Goal: Information Seeking & Learning: Learn about a topic

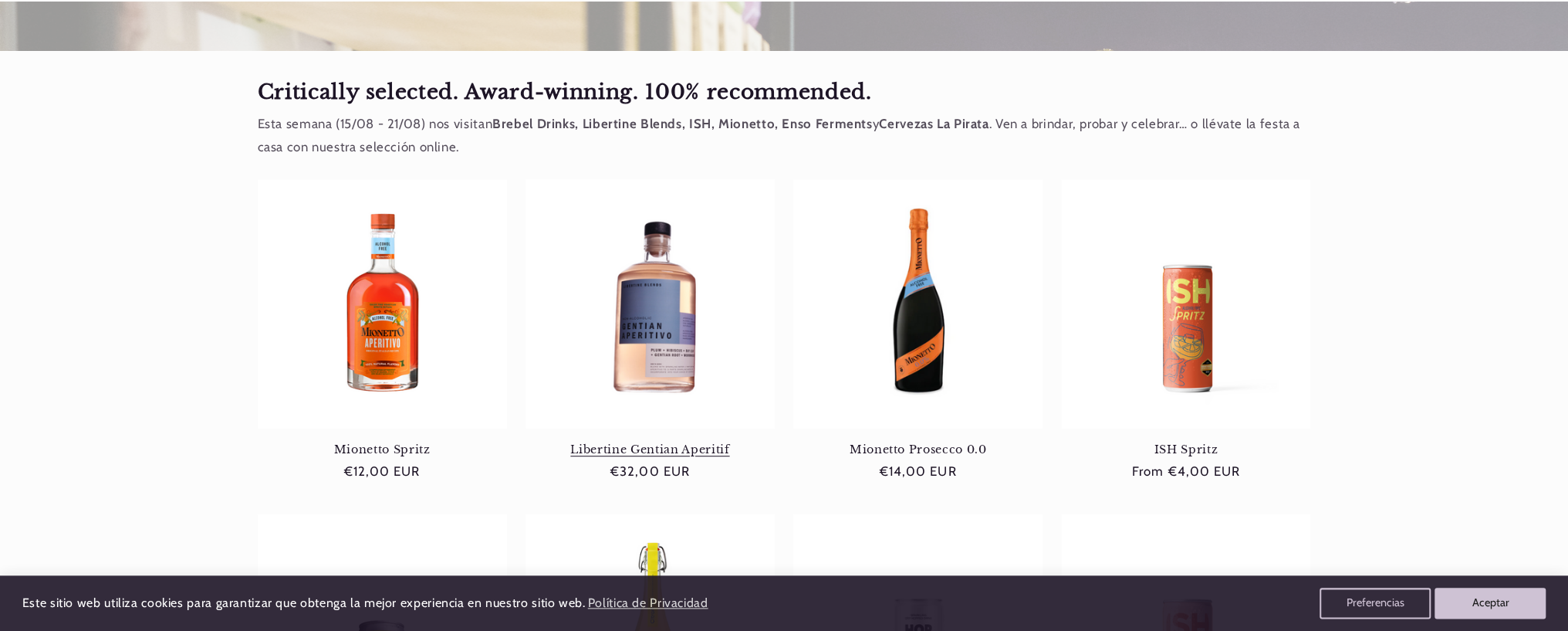
scroll to position [594, 0]
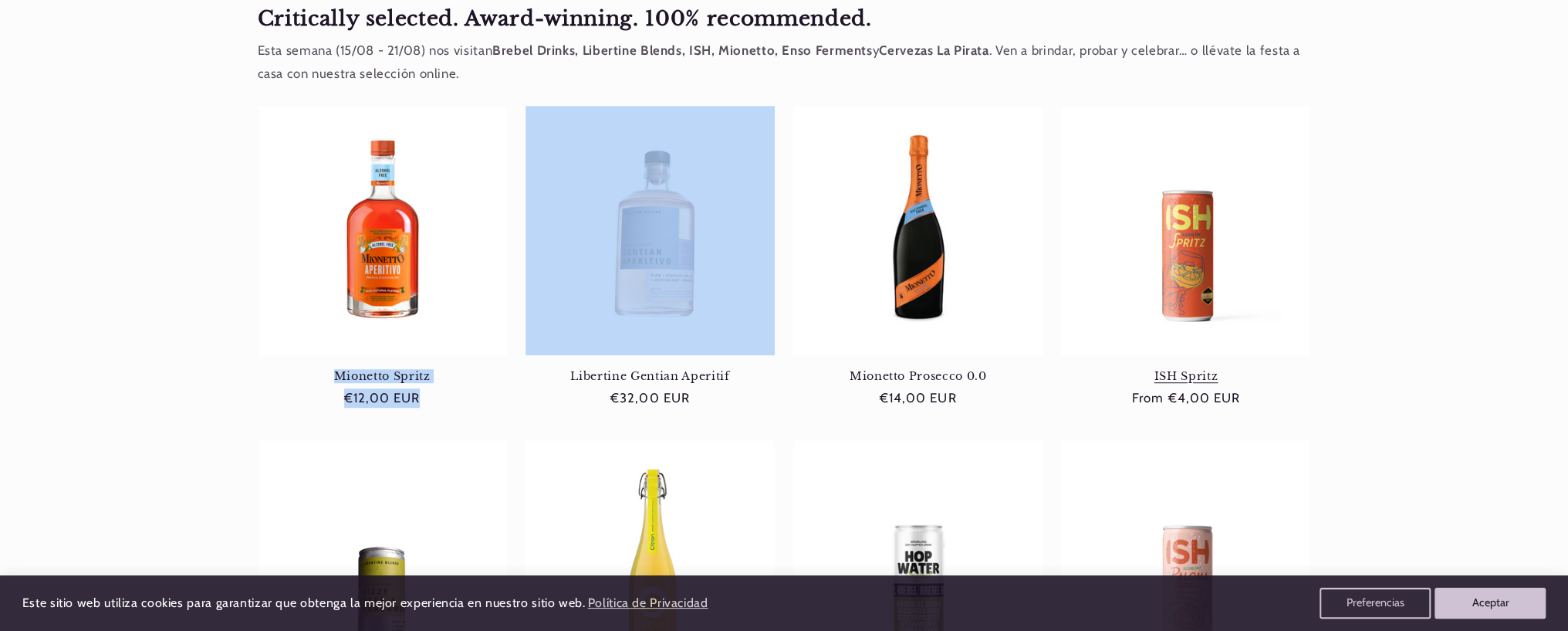
drag, startPoint x: 181, startPoint y: 151, endPoint x: 1251, endPoint y: 266, distance: 1076.2
click at [1251, 266] on div "Critically selected. Award-winning. 100% recommended. Esta semana (15/08 - 21/0…" at bounding box center [784, 411] width 1568 height 867
click at [1251, 369] on link "ISH Spritz" at bounding box center [1186, 376] width 249 height 14
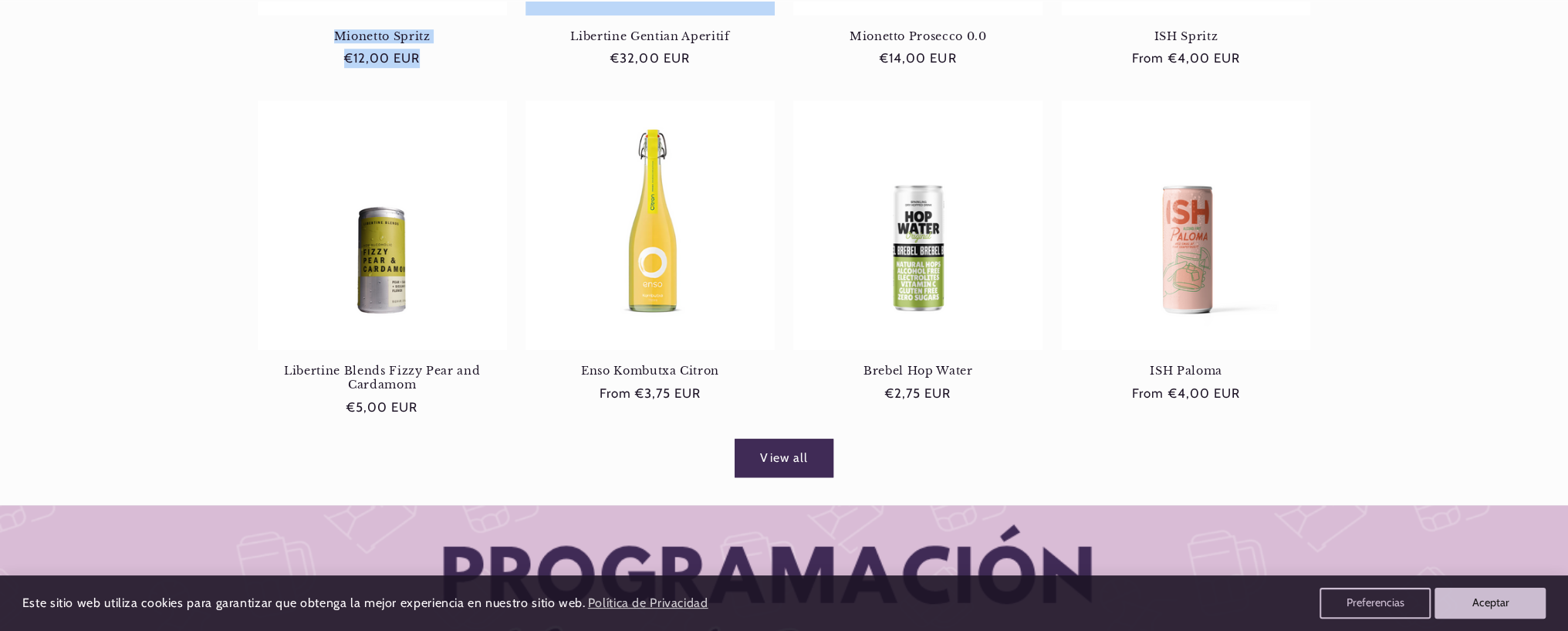
scroll to position [0, 0]
click at [1172, 471] on div "View all" at bounding box center [784, 453] width 1568 height 46
click at [781, 450] on link "View all" at bounding box center [784, 457] width 99 height 37
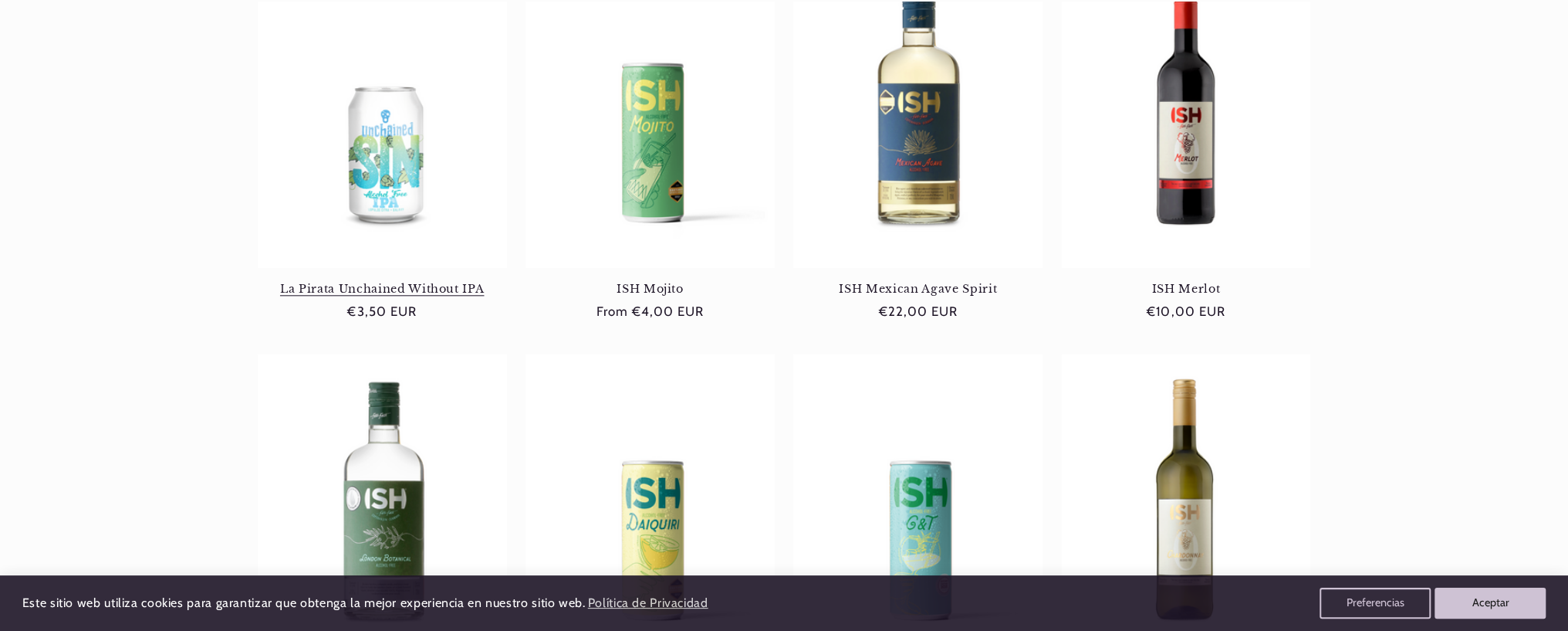
scroll to position [0, 1028]
drag, startPoint x: 203, startPoint y: 248, endPoint x: 1316, endPoint y: 266, distance: 1113.1
drag, startPoint x: 255, startPoint y: 258, endPoint x: 1303, endPoint y: 299, distance: 1048.8
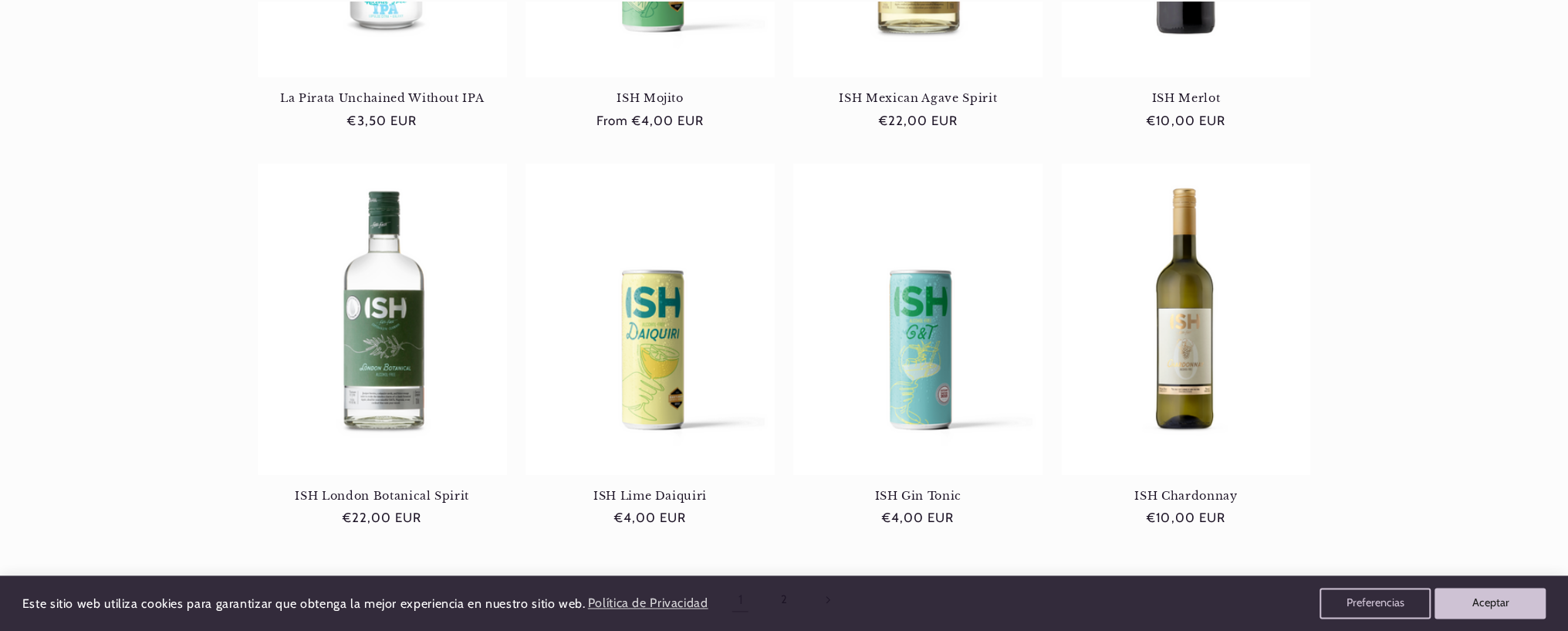
scroll to position [1444, 0]
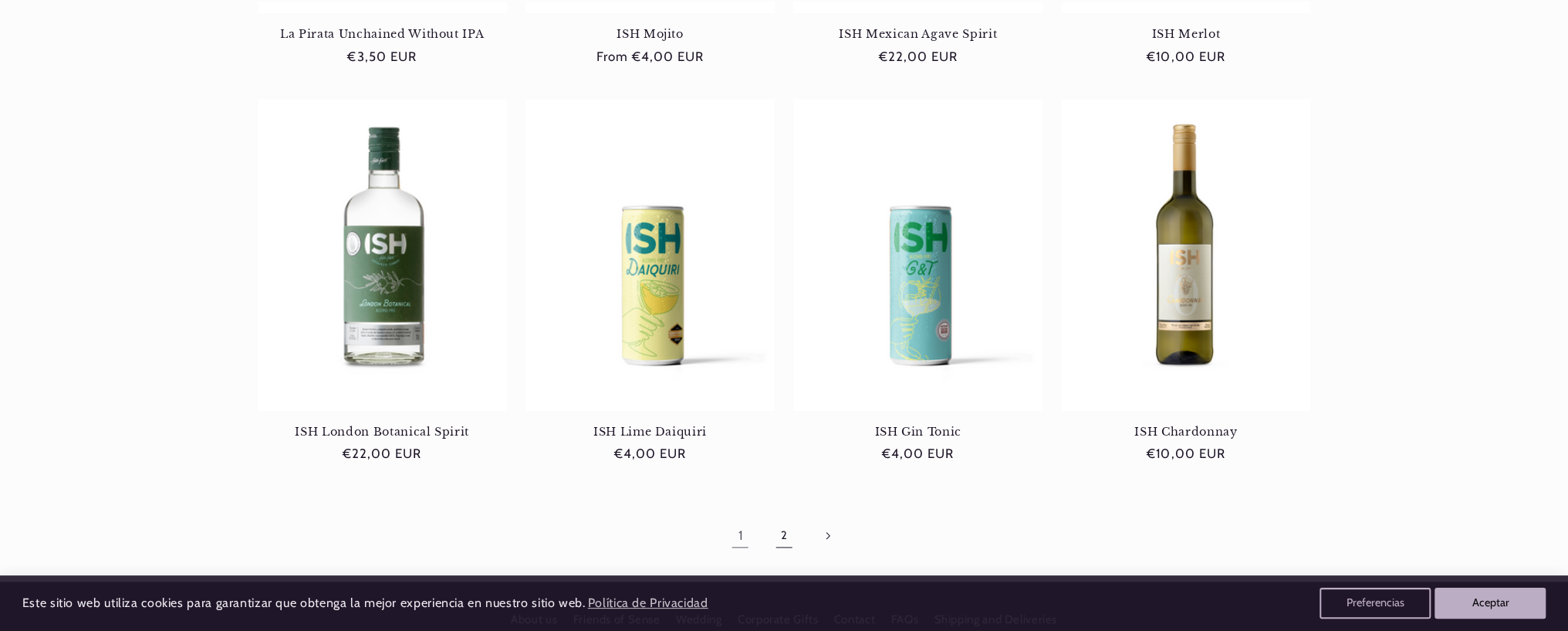
click at [781, 517] on link "2" at bounding box center [784, 534] width 36 height 36
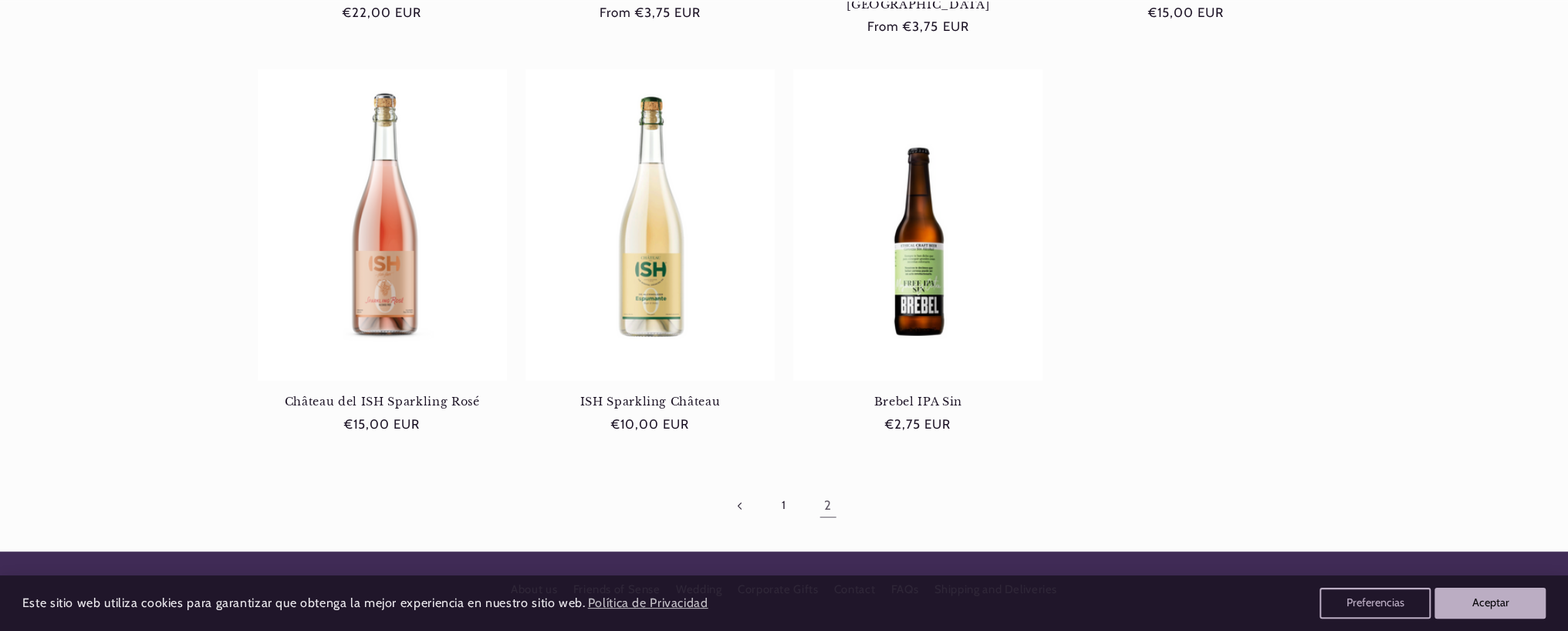
scroll to position [0, 1028]
click at [909, 394] on link "Brebel IPA Sin" at bounding box center [918, 401] width 249 height 14
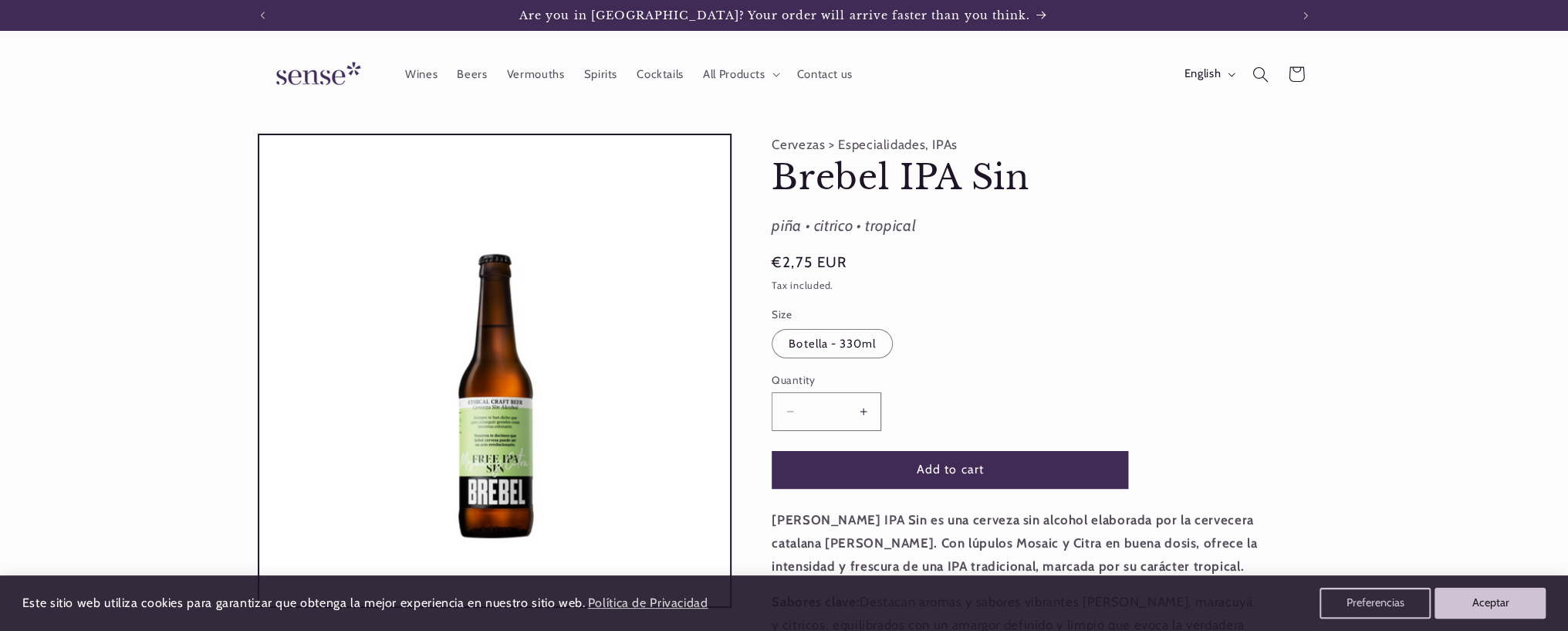
drag, startPoint x: 772, startPoint y: 178, endPoint x: 1208, endPoint y: 215, distance: 437.6
click at [1208, 215] on div "Cervezas > Especialidades, IPAs Brebel IPA Sin Brebel IPA Sin piña • citrico • …" at bounding box center [1022, 503] width 580 height 741
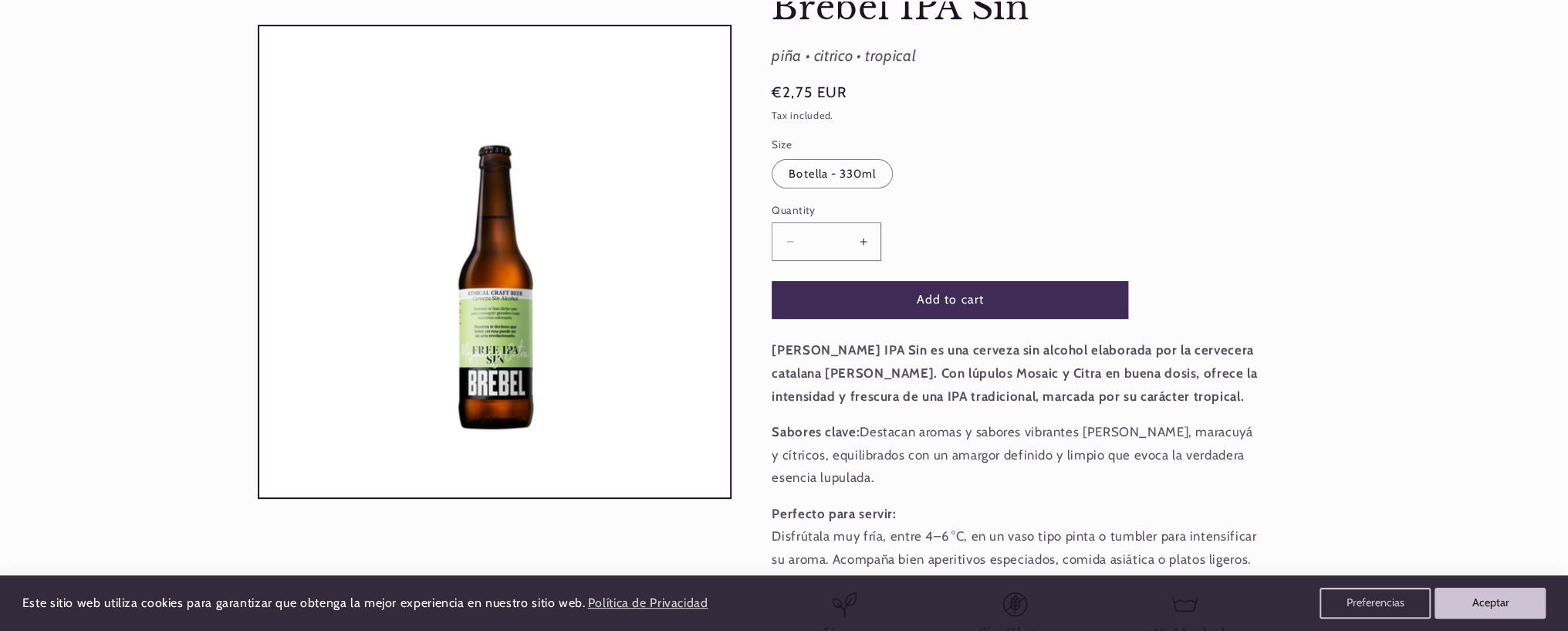
click at [1283, 237] on div "Cervezas > Especialidades, IPAs Brebel IPA Sin Brebel IPA Sin piña • citrico • …" at bounding box center [1022, 333] width 580 height 741
click at [259, 497] on button "Open media 1 in modal" at bounding box center [259, 497] width 0 height 0
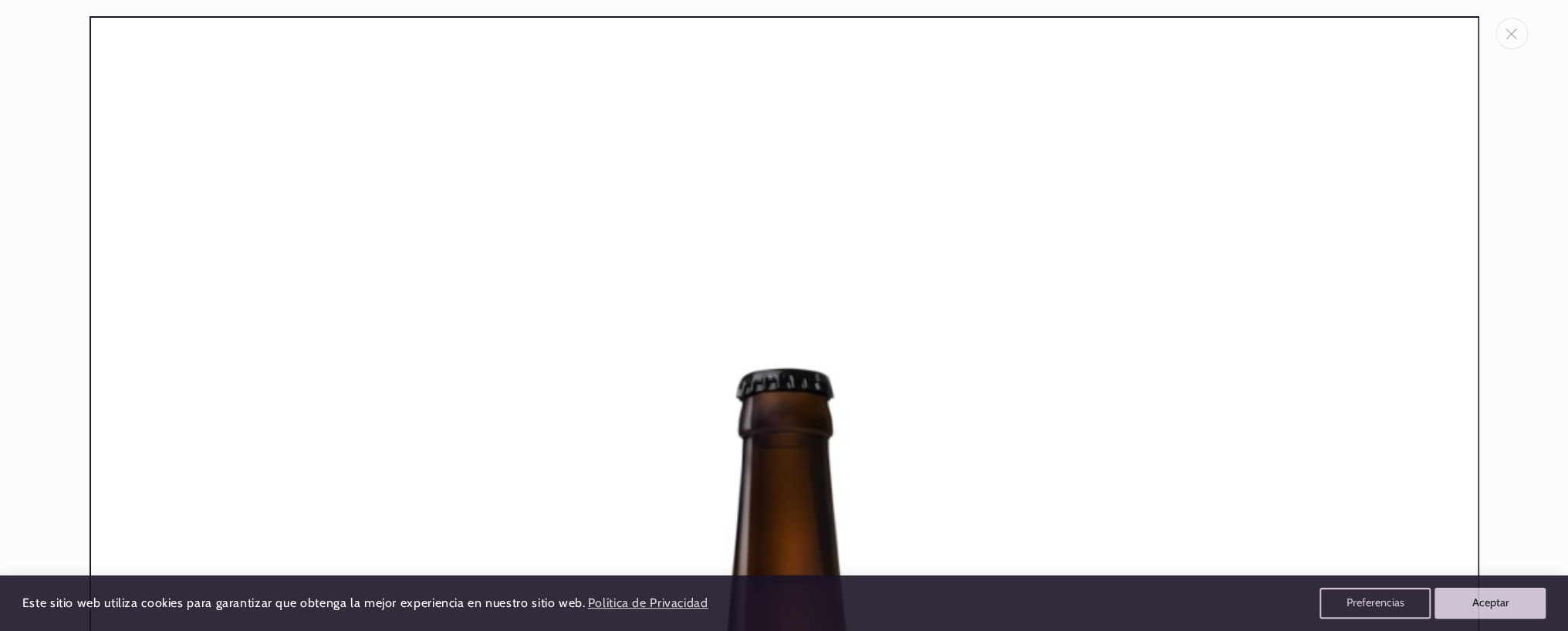
click at [1542, 32] on div "Media gallery" at bounding box center [784, 315] width 1568 height 631
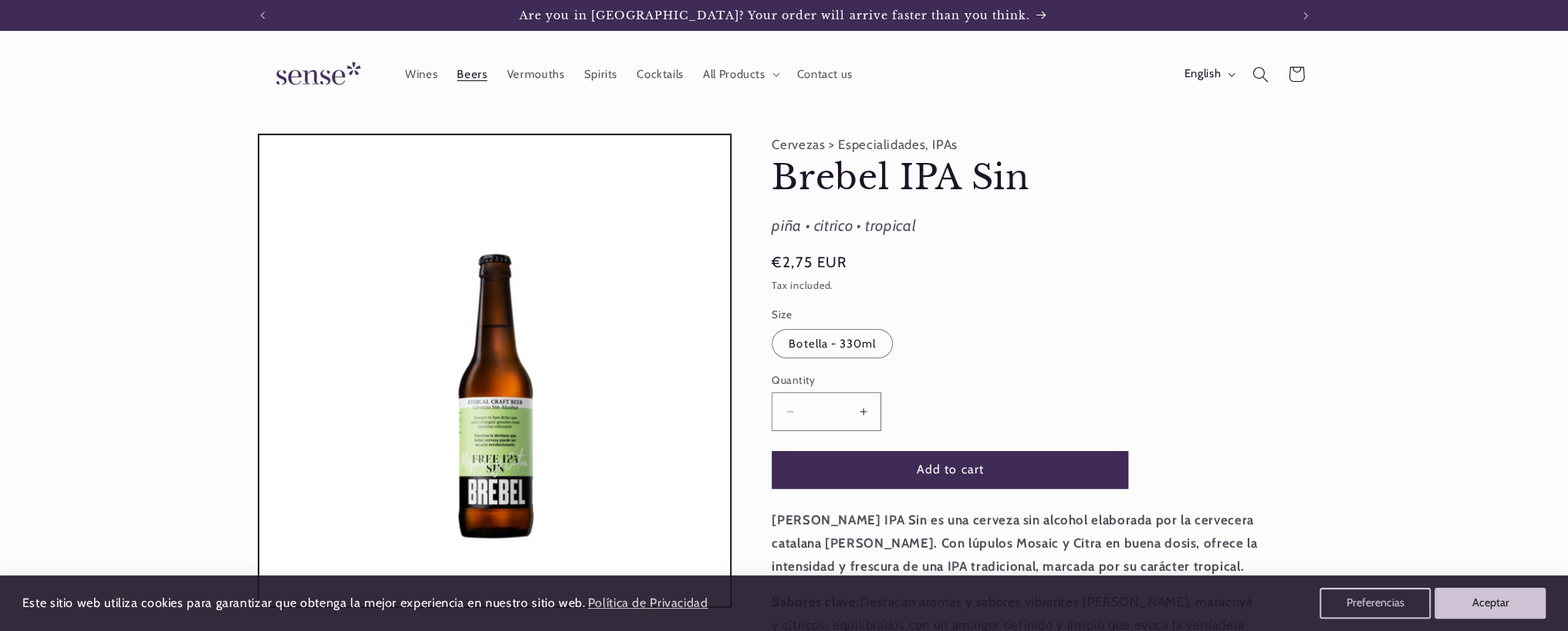
click at [467, 71] on span "Beers" at bounding box center [472, 74] width 30 height 15
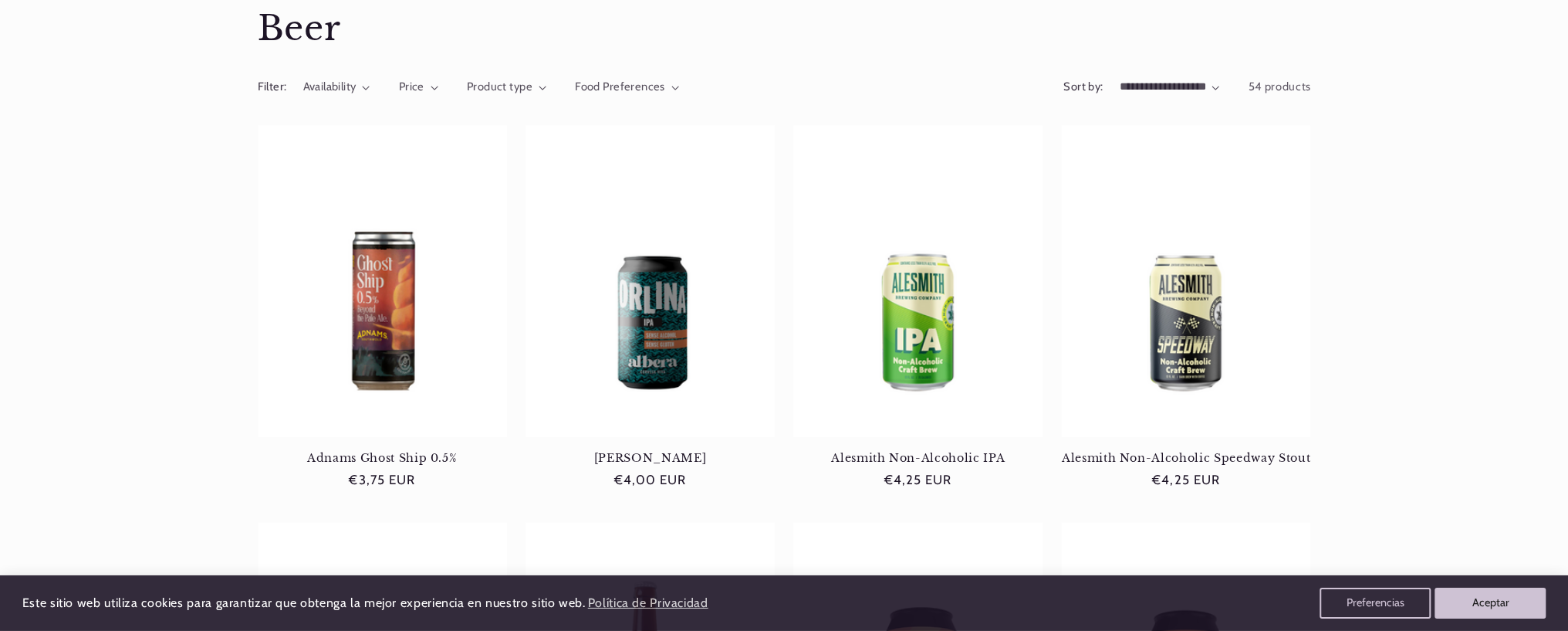
scroll to position [170, 0]
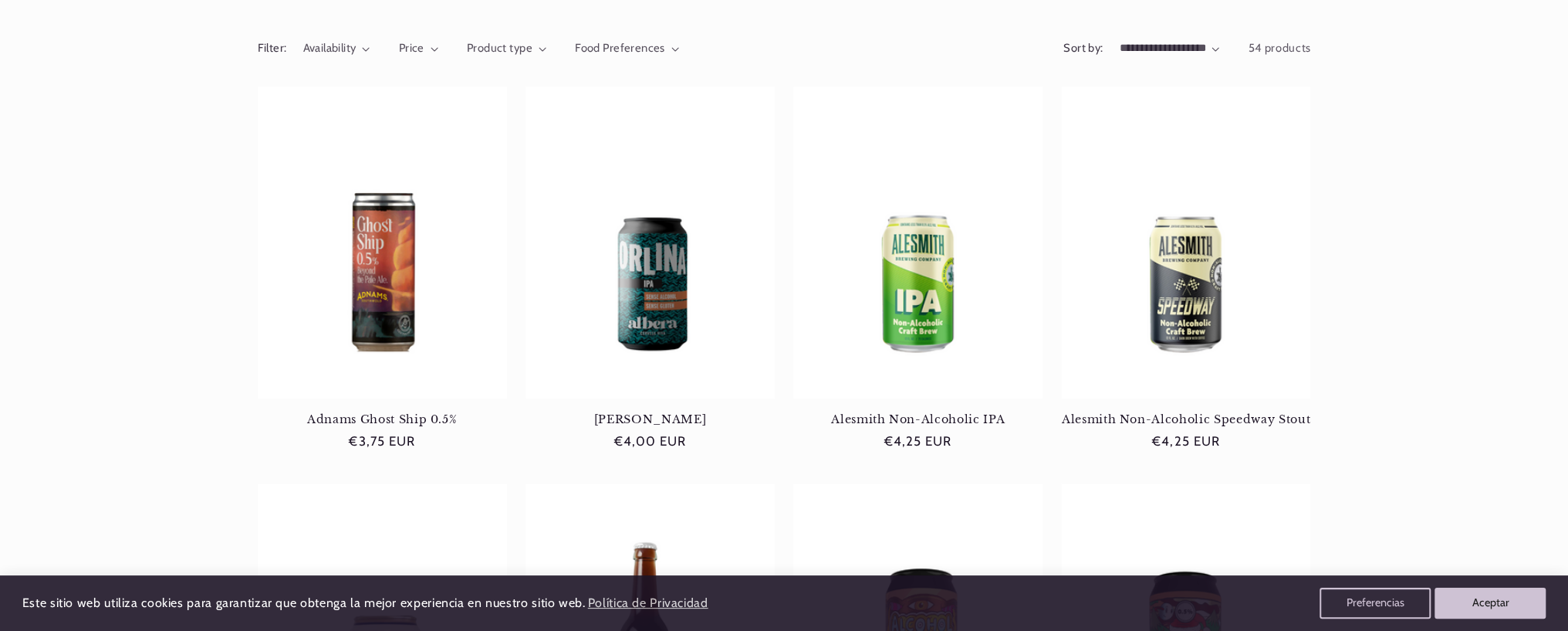
click at [1119, 40] on select "**********" at bounding box center [1169, 49] width 100 height 17
select select "**********"
click option "**********" at bounding box center [0, 0] width 0 height 0
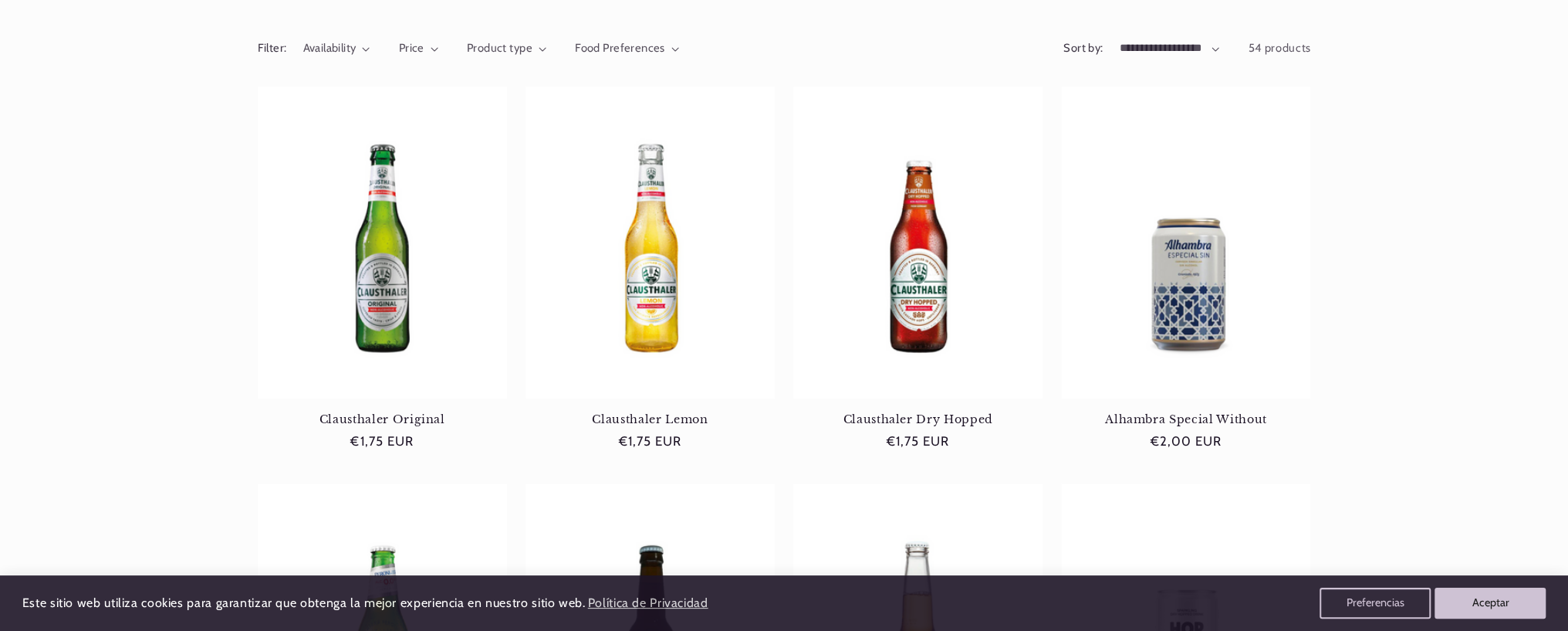
scroll to position [0, 1028]
click at [388, 413] on link "Clausthaler Original" at bounding box center [382, 420] width 249 height 14
click at [909, 413] on link "Clausthaler Dry Hopped" at bounding box center [918, 420] width 249 height 14
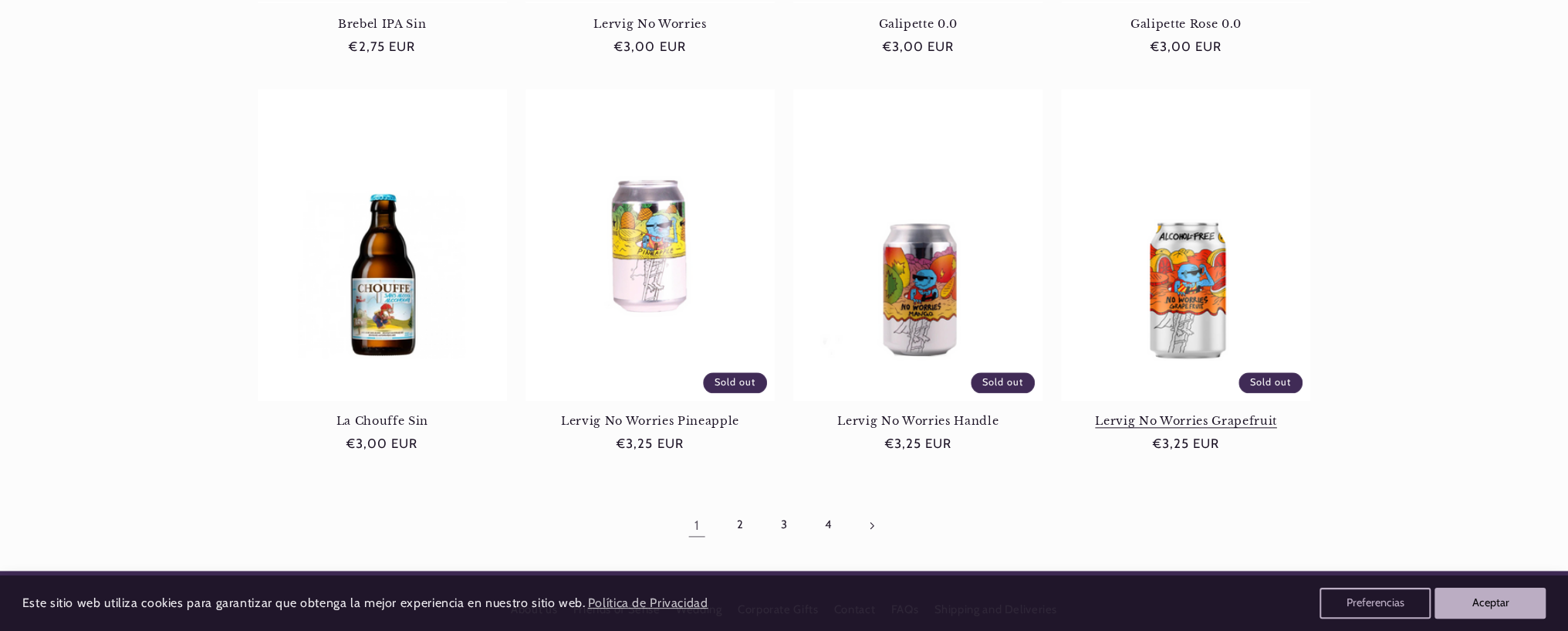
click at [1176, 413] on link "Lervig No Worries Grapefruit" at bounding box center [1186, 420] width 249 height 14
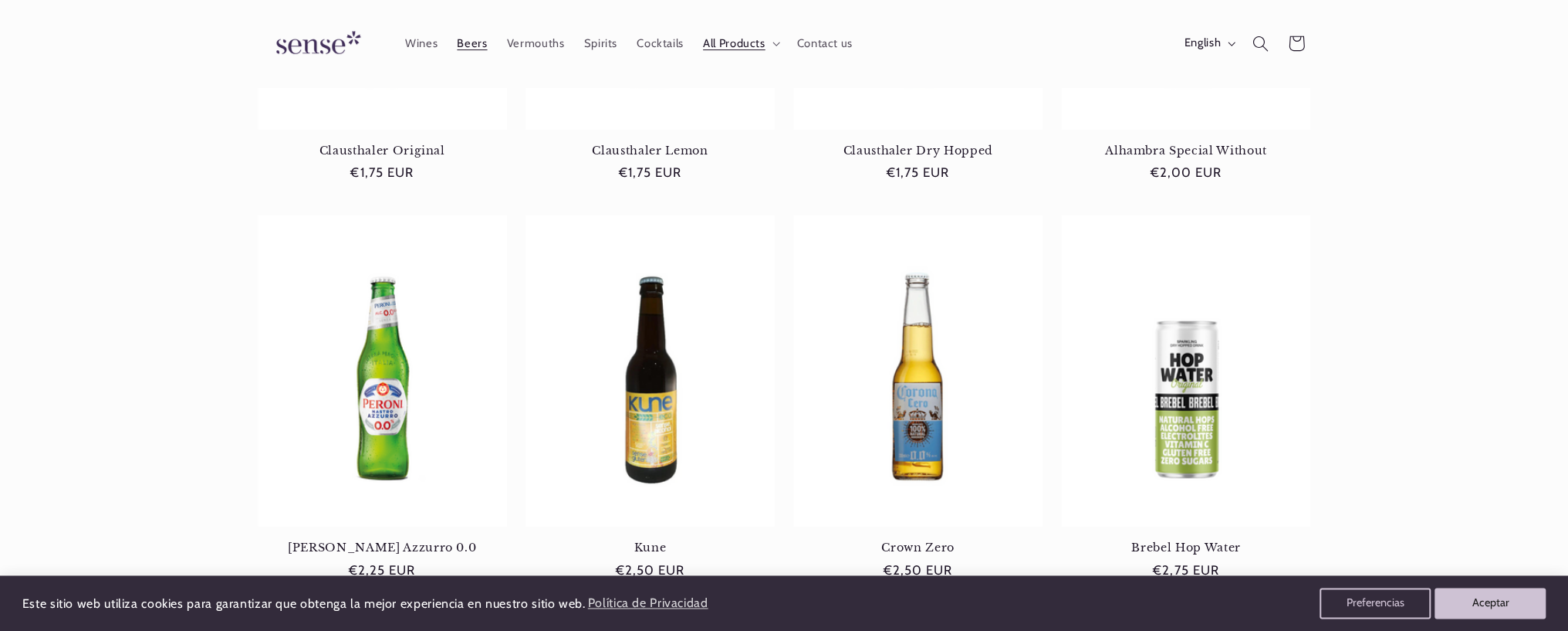
scroll to position [170, 0]
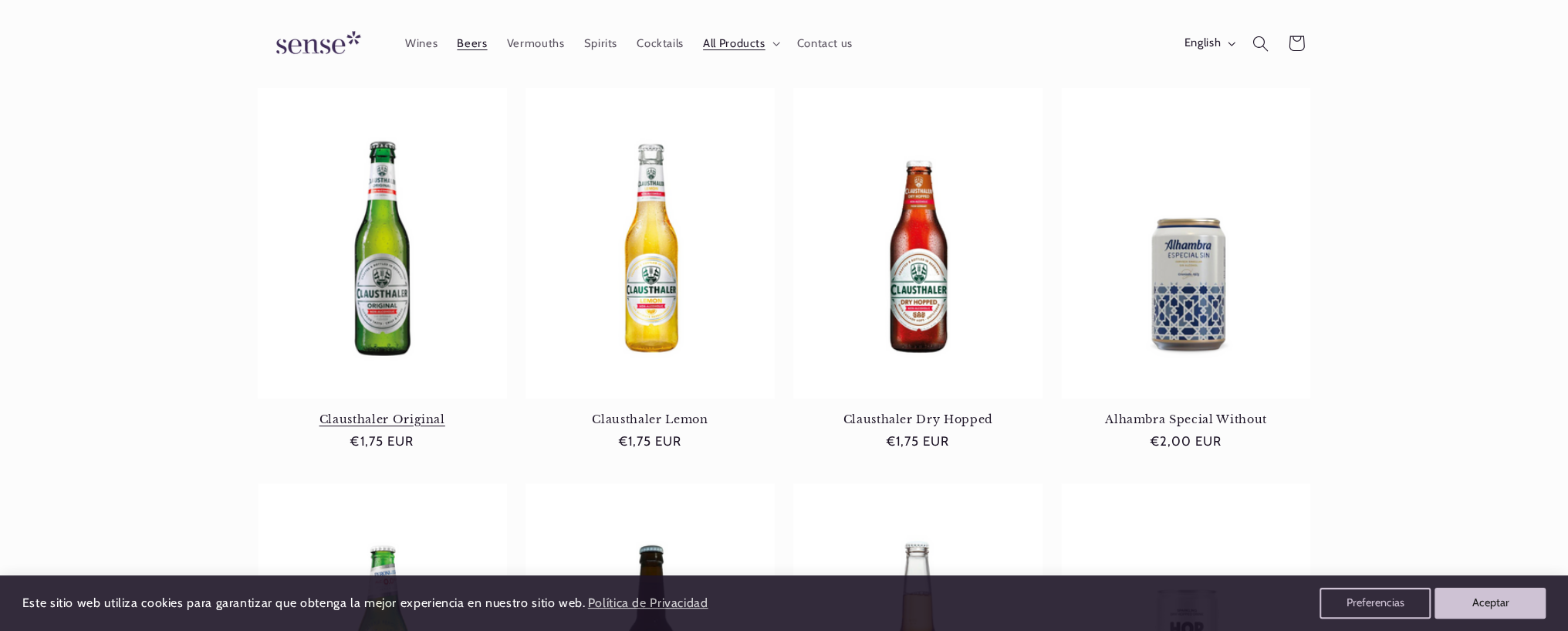
click at [333, 424] on link "Clausthaler Original" at bounding box center [382, 420] width 249 height 14
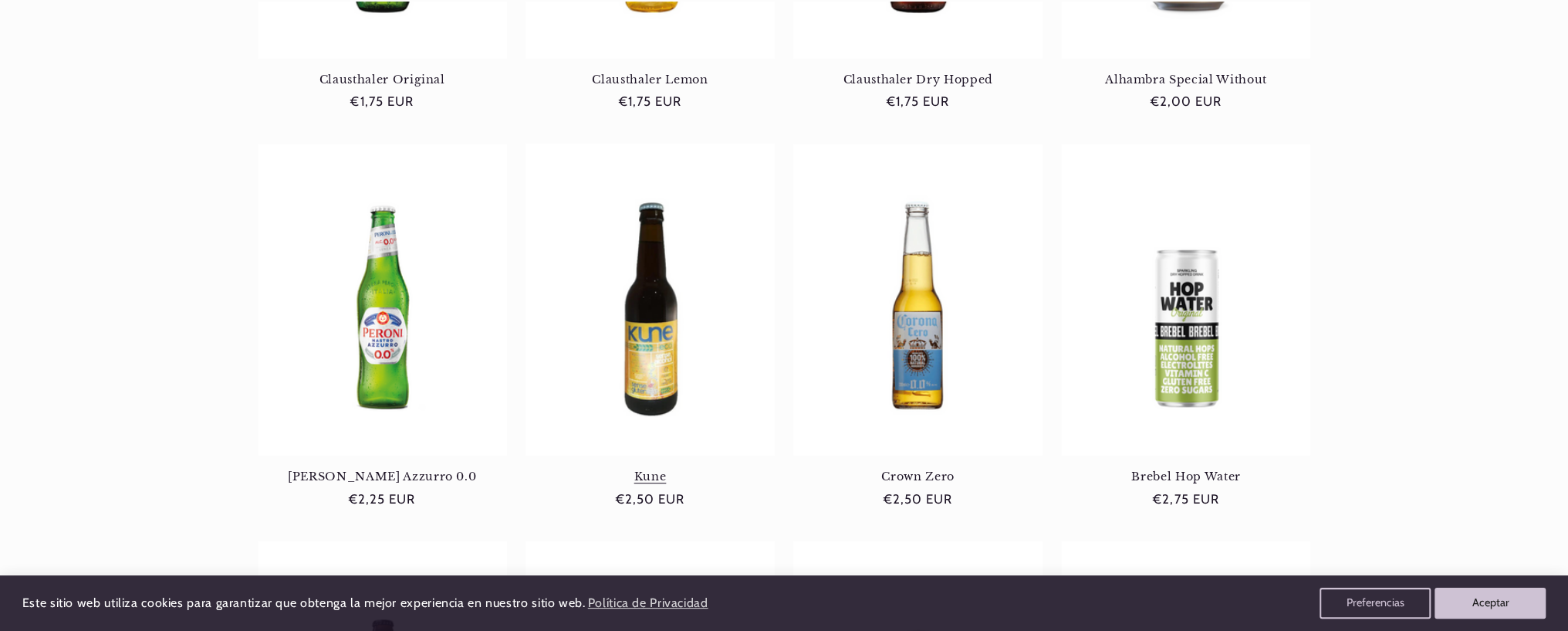
scroll to position [0, 1028]
click at [649, 469] on link "Kune" at bounding box center [650, 476] width 249 height 14
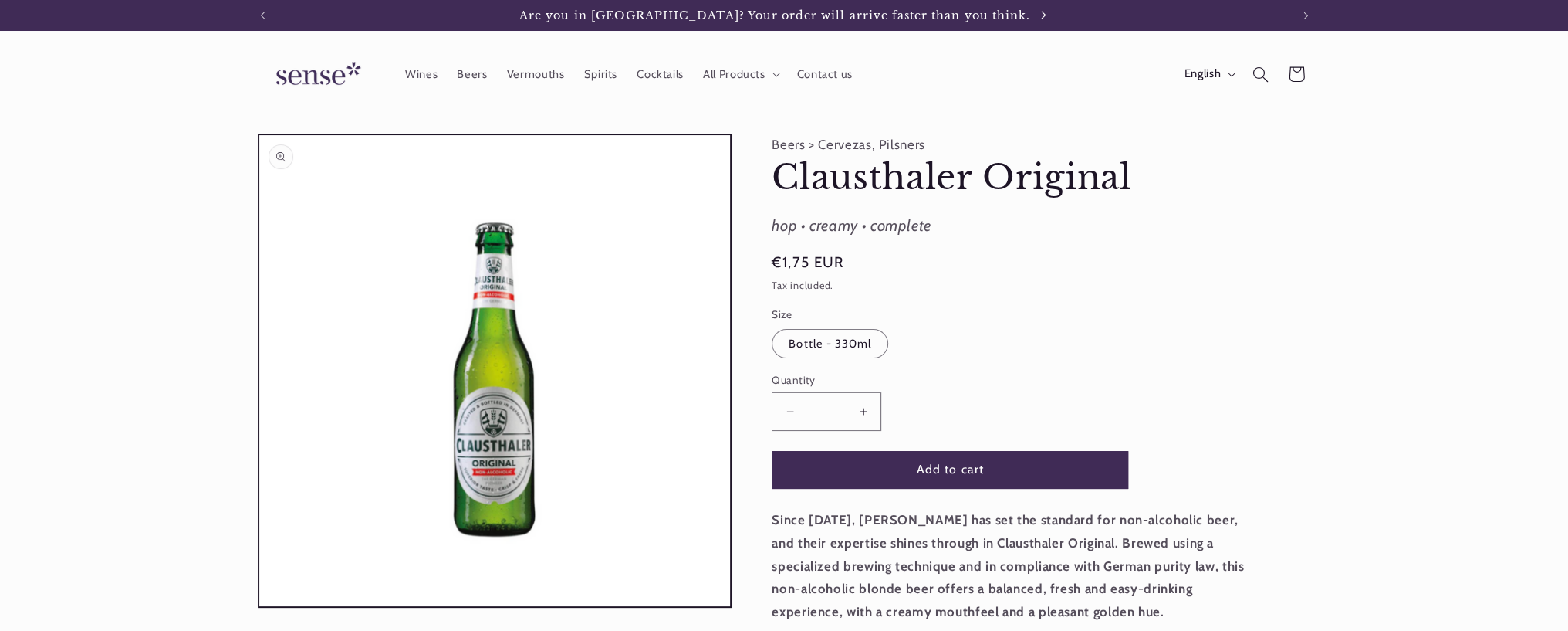
click at [259, 606] on button "Open media 1 in modal" at bounding box center [259, 606] width 0 height 0
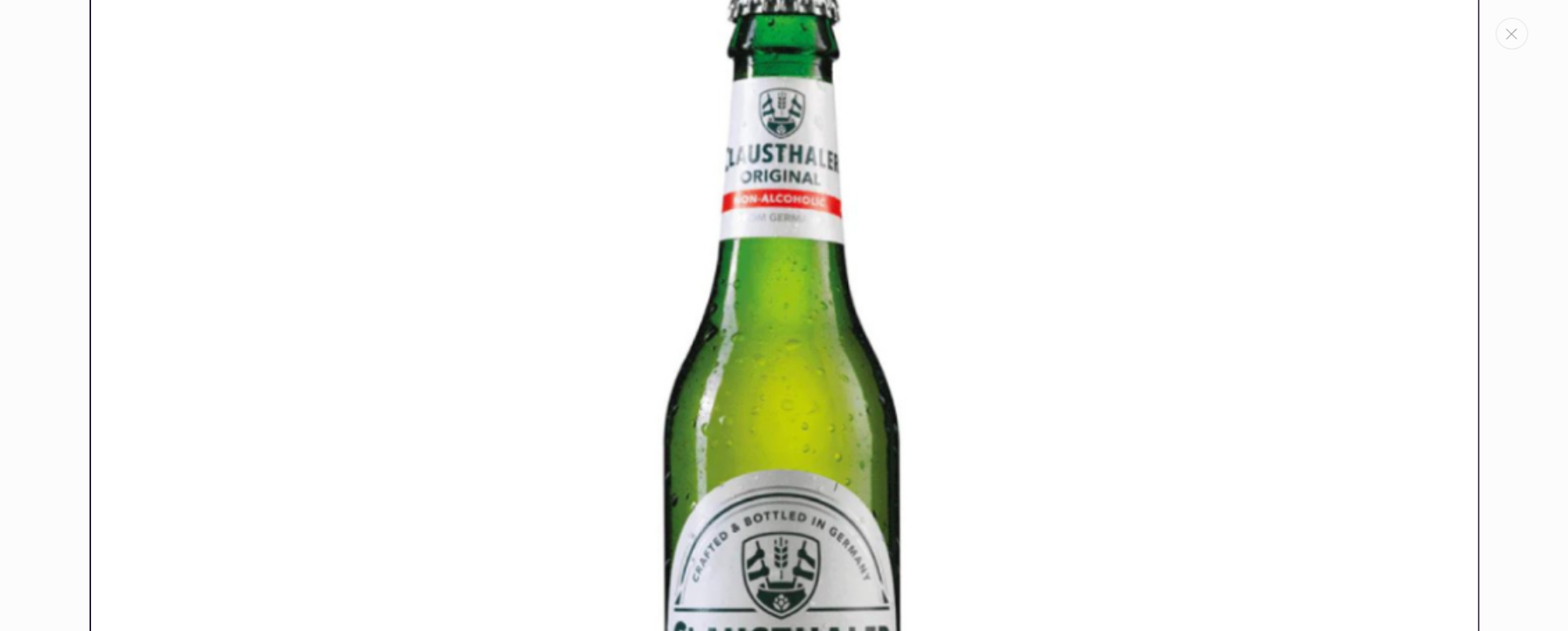
scroll to position [294, 0]
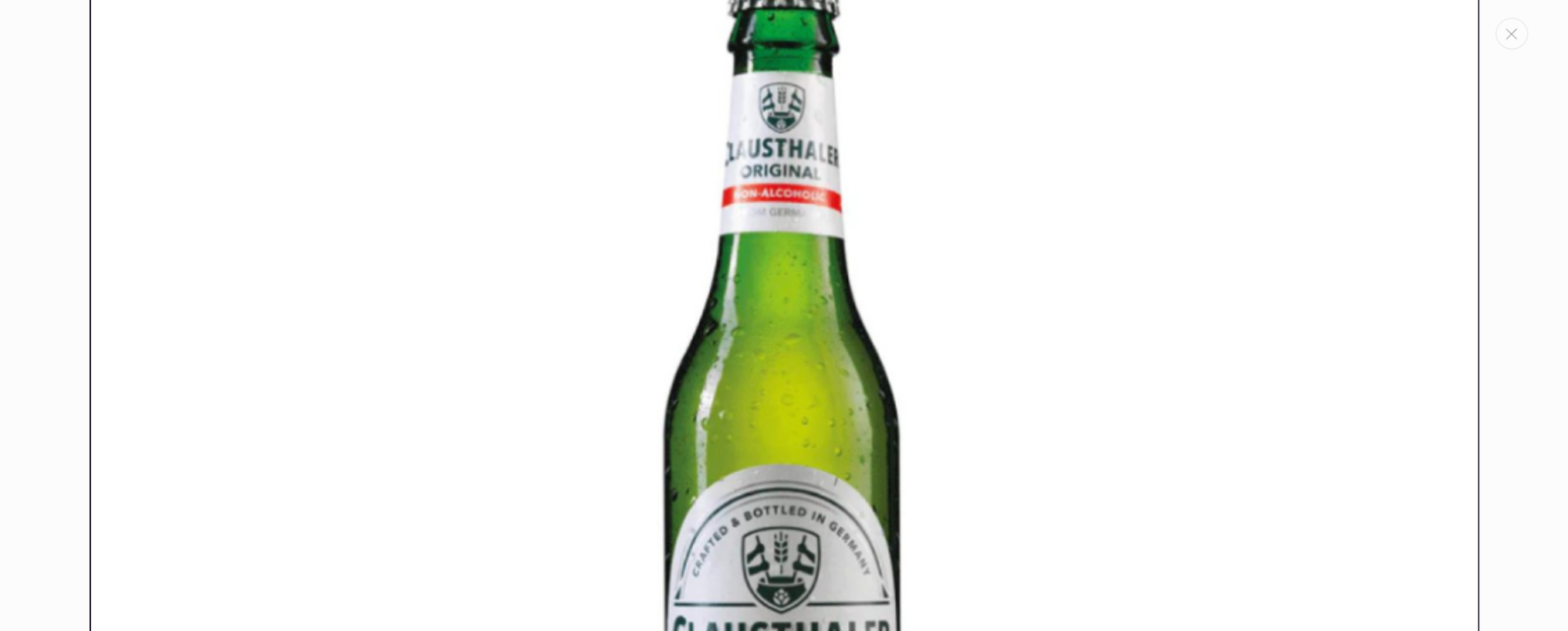
click at [1149, 398] on img "Media gallery" at bounding box center [784, 417] width 1390 height 1390
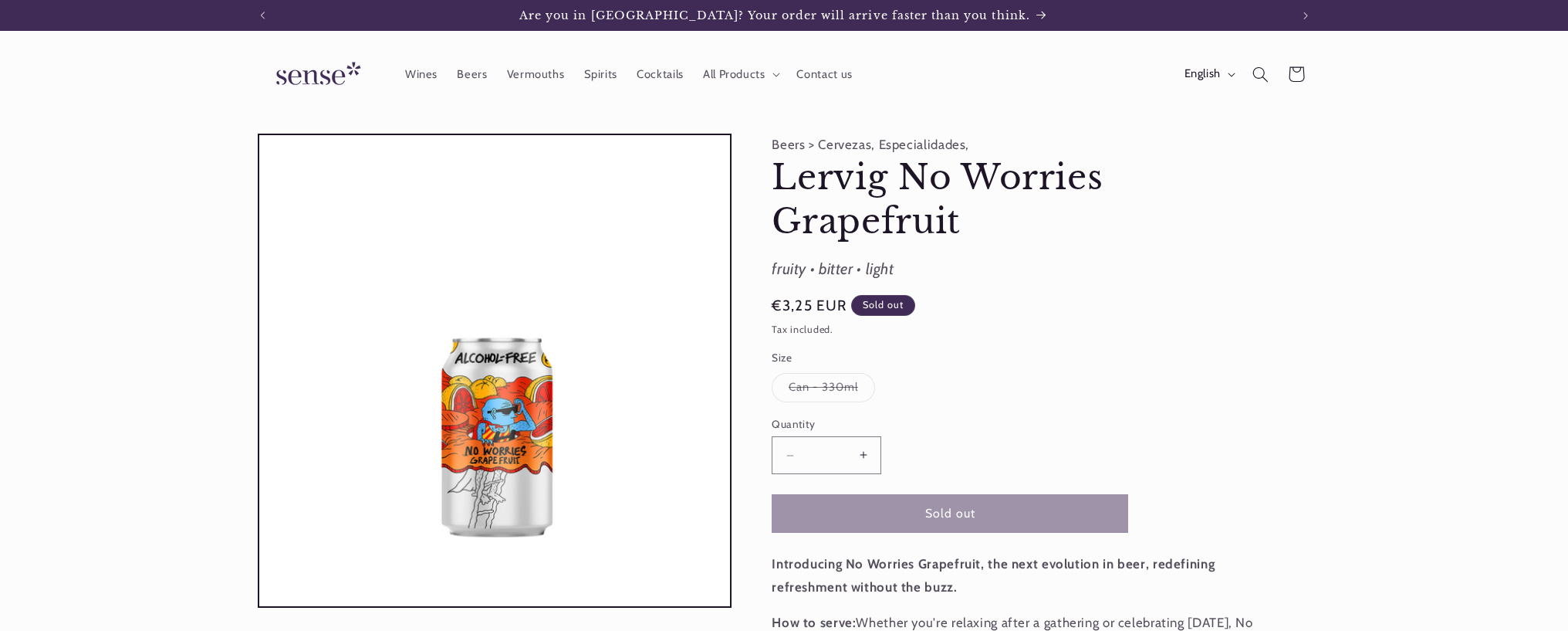
scroll to position [255, 0]
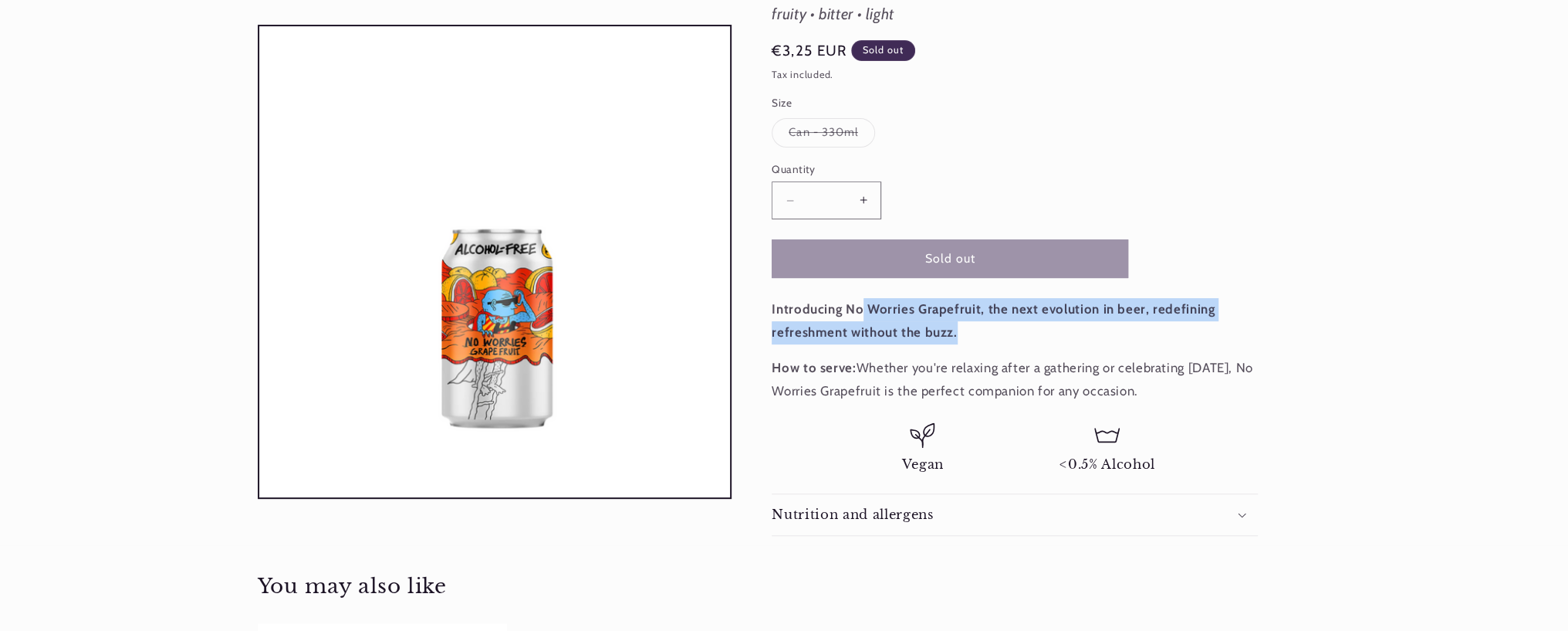
drag, startPoint x: 862, startPoint y: 319, endPoint x: 1048, endPoint y: 332, distance: 186.5
click at [1048, 332] on p "Introducing No Worries Grapefruit, the next evolution in beer, redefining refre…" at bounding box center [1015, 320] width 486 height 45
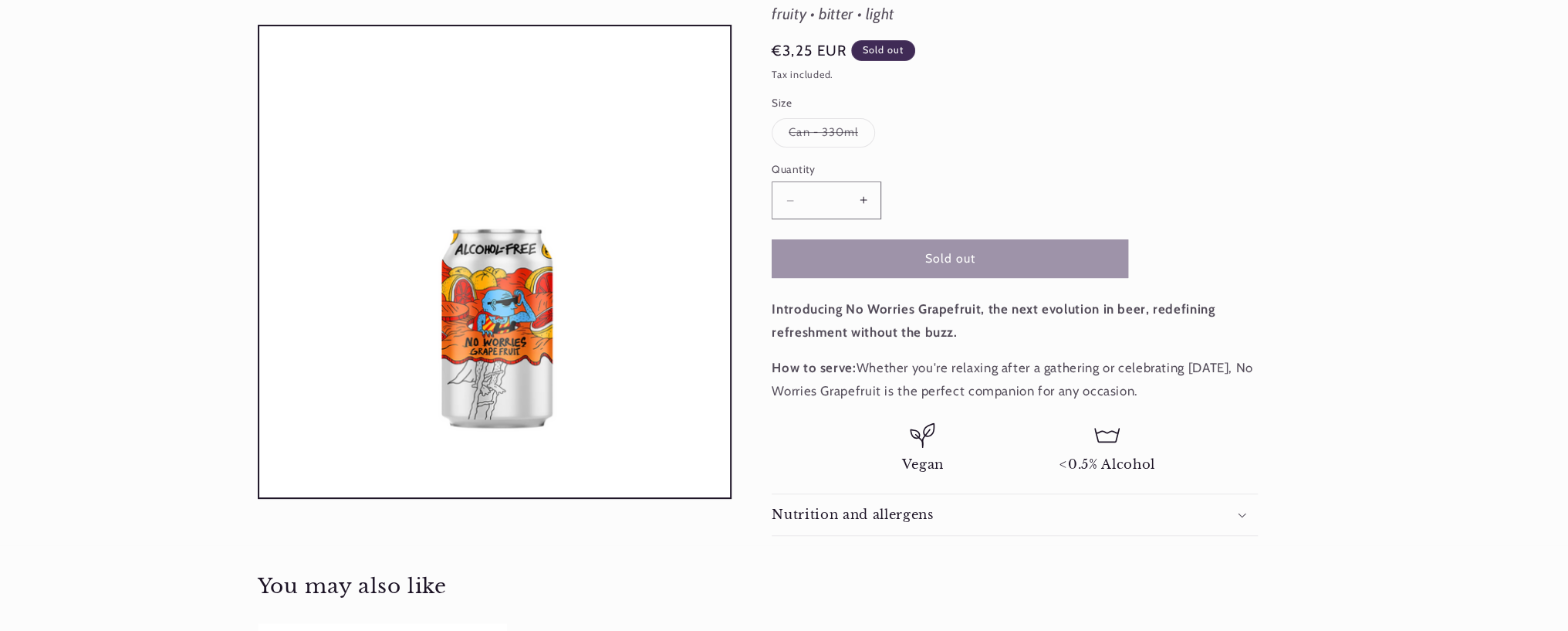
click at [1048, 332] on p "Introducing No Worries Grapefruit, the next evolution in beer, redefining refre…" at bounding box center [1015, 320] width 486 height 45
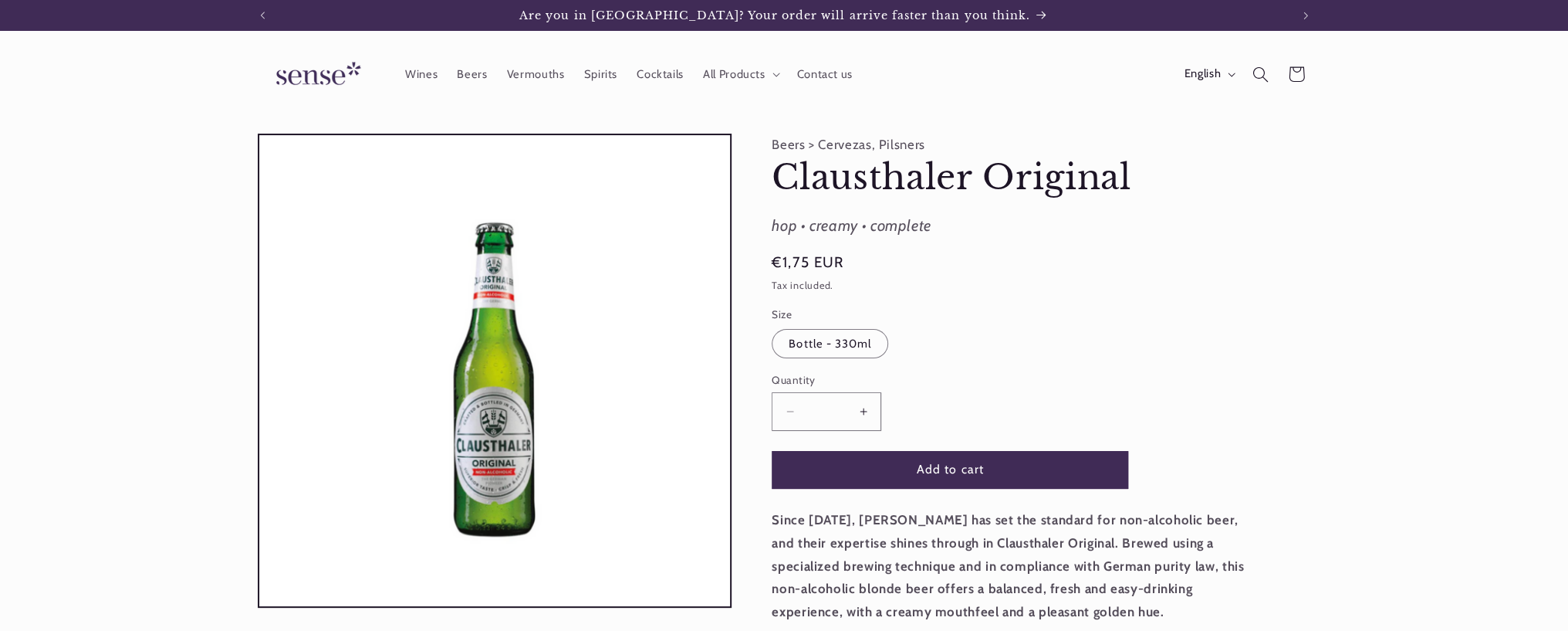
click at [863, 522] on strong "Since 1979, Clausthaler has set the standard for non-alcoholic beer, and their …" at bounding box center [1008, 565] width 472 height 106
click at [872, 554] on p "Since 1979, Clausthaler has set the standard for non-alcoholic beer, and their …" at bounding box center [1015, 565] width 486 height 114
click at [863, 520] on strong "Since 1979, Clausthaler has set the standard for non-alcoholic beer, and their …" at bounding box center [1008, 565] width 472 height 106
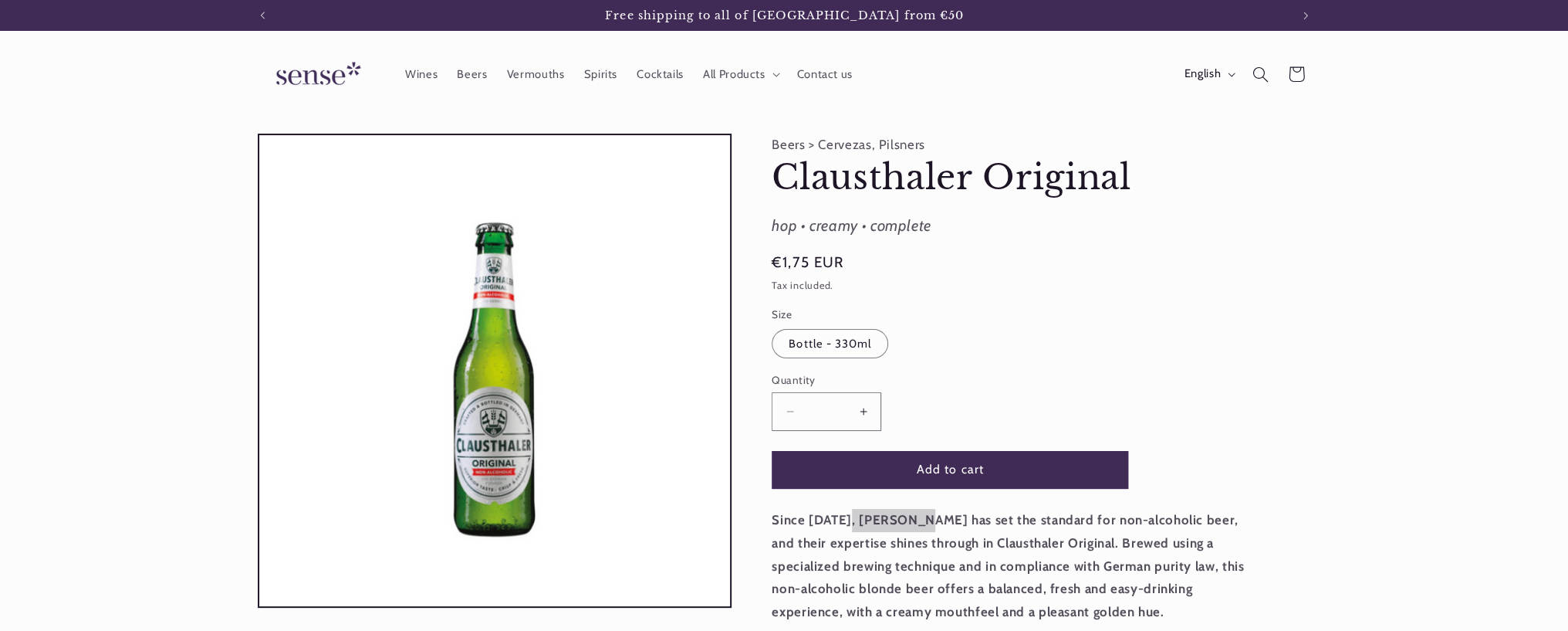
scroll to position [0, 1028]
click at [814, 77] on span "Contact us" at bounding box center [824, 74] width 56 height 15
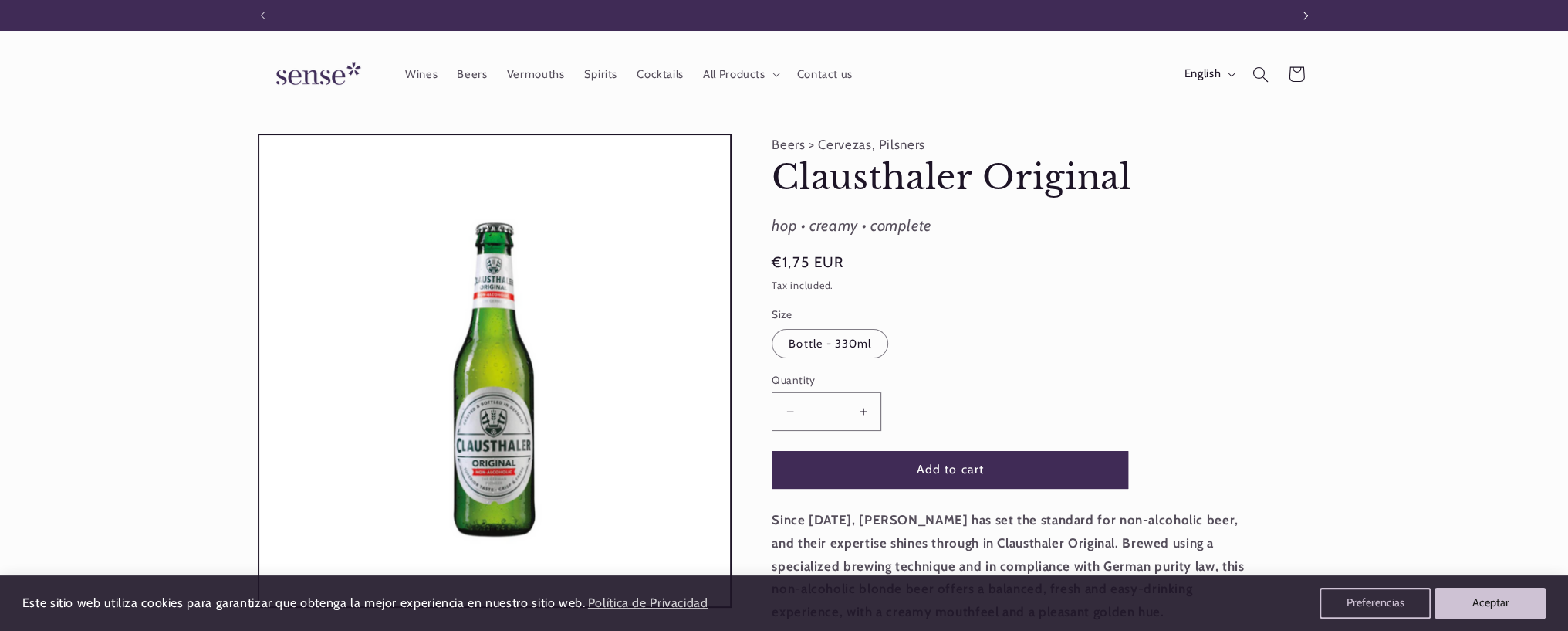
scroll to position [0, 1028]
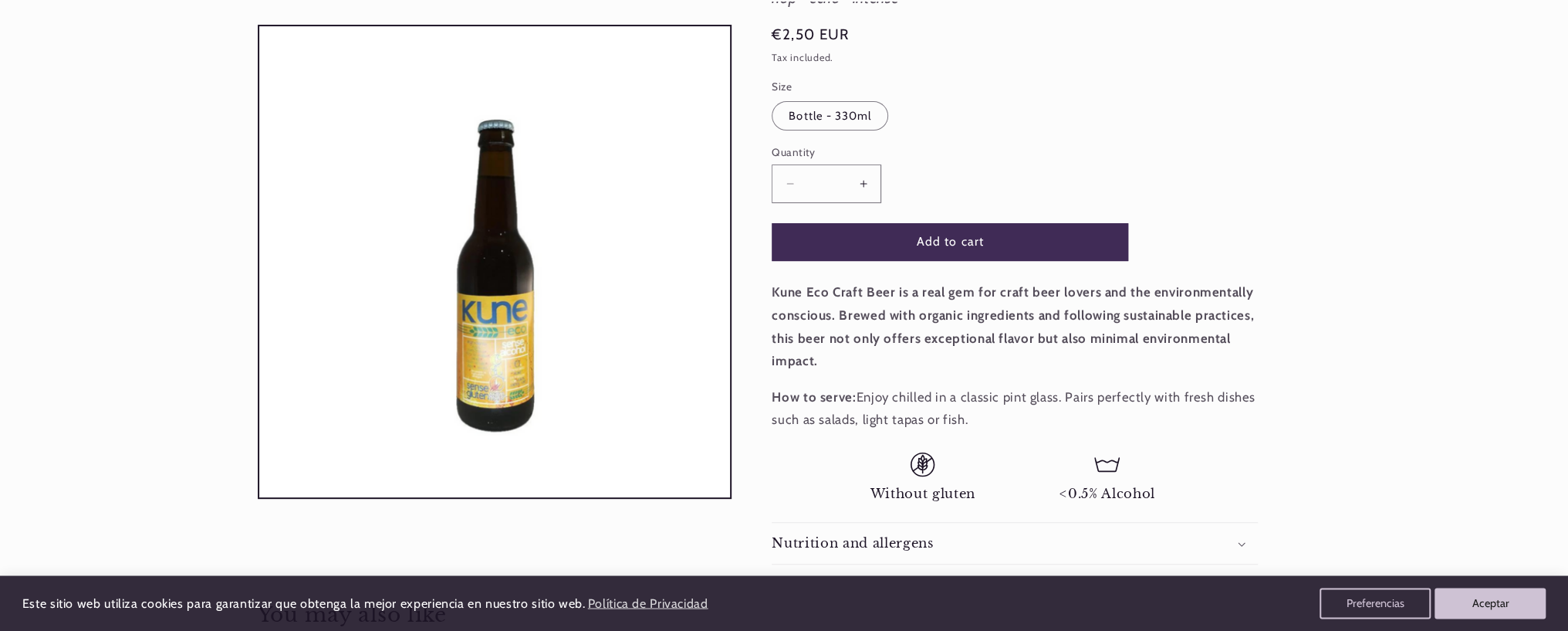
scroll to position [255, 0]
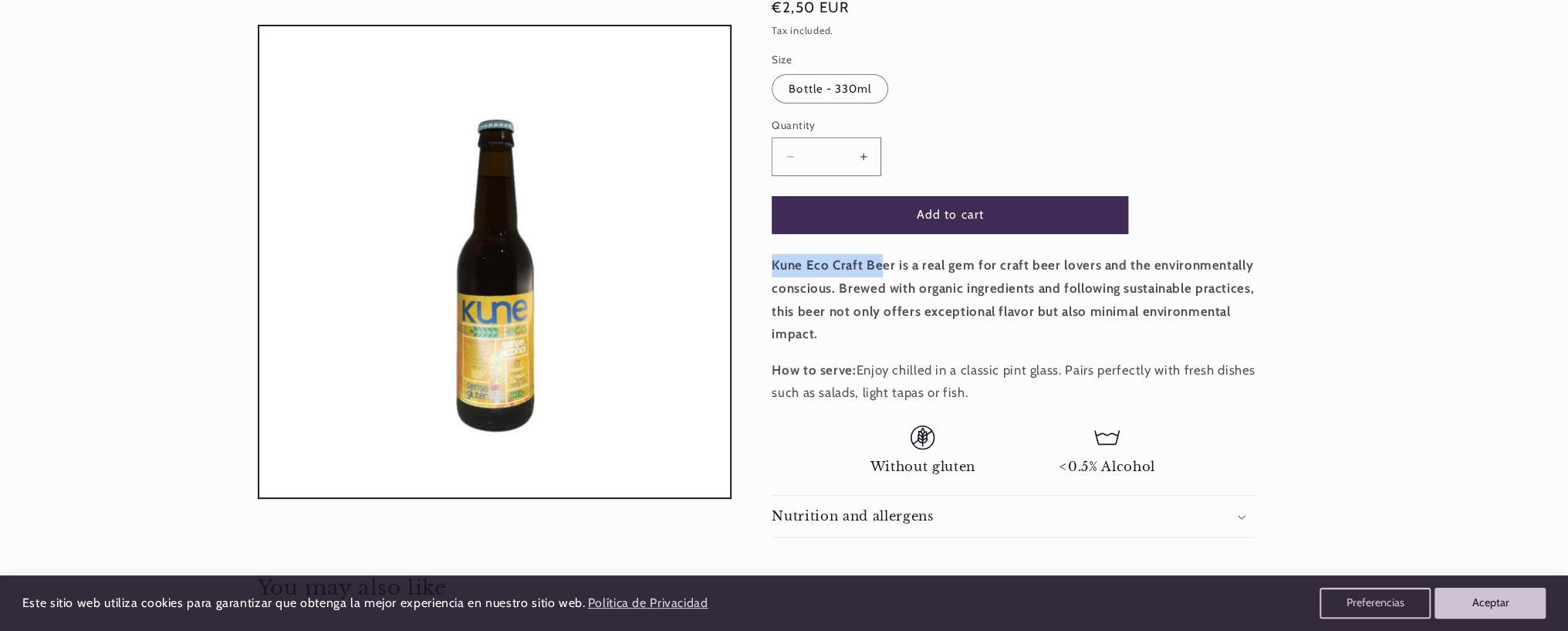
drag, startPoint x: 772, startPoint y: 267, endPoint x: 883, endPoint y: 270, distance: 111.0
click at [883, 270] on div "Beers > Cervezas, Tostada Kune Kune hop • echo • intense Regular price €2,50 EU…" at bounding box center [1022, 208] width 580 height 659
click at [883, 270] on strong "Kune Eco Craft Beer is a real gem for craft beer lovers and the environmentally…" at bounding box center [1013, 299] width 482 height 84
drag, startPoint x: 777, startPoint y: 266, endPoint x: 871, endPoint y: 265, distance: 94.0
click at [874, 265] on strong "Kune Eco Craft Beer is a real gem for craft beer lovers and the environmentally…" at bounding box center [1013, 299] width 482 height 84
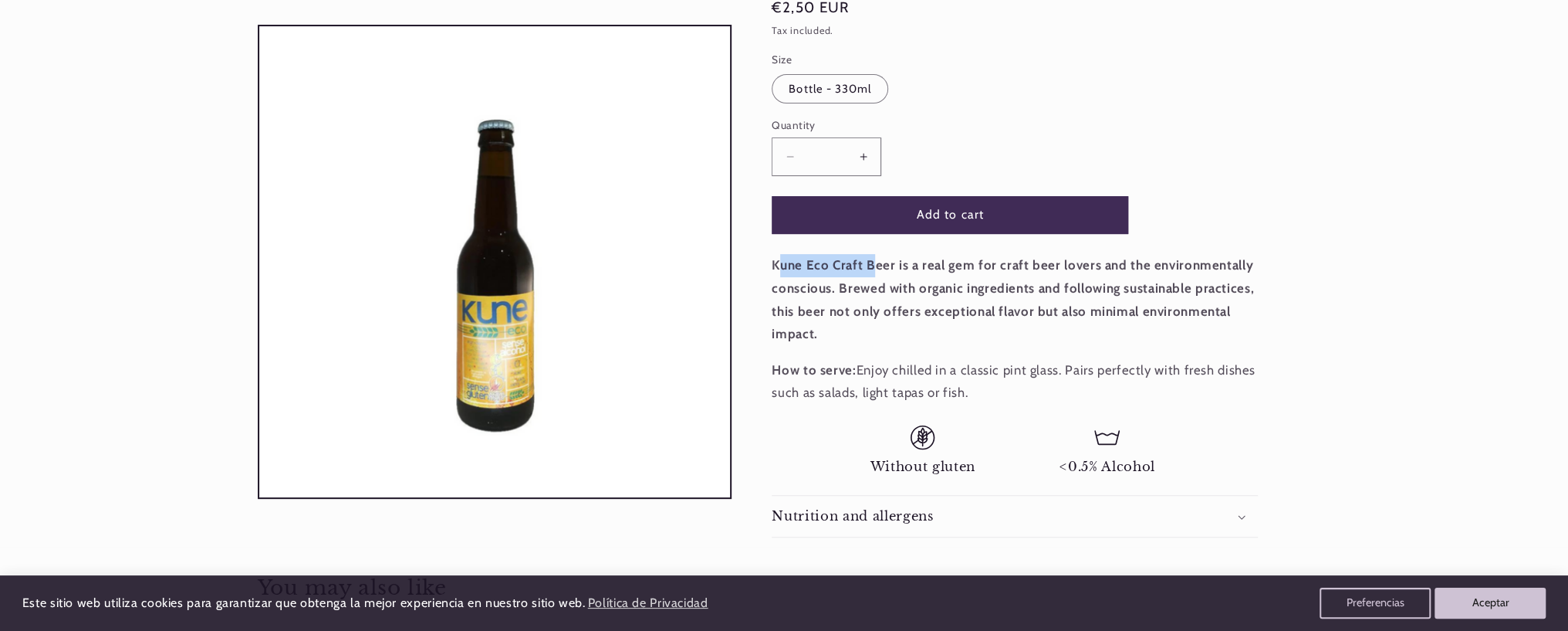
drag, startPoint x: 871, startPoint y: 265, endPoint x: 786, endPoint y: 265, distance: 85.0
click at [868, 265] on strong "Kune Eco Craft Beer is a real gem for craft beer lovers and the environmentally…" at bounding box center [1013, 299] width 482 height 84
drag, startPoint x: 772, startPoint y: 263, endPoint x: 918, endPoint y: 263, distance: 146.0
click at [918, 263] on div "Beers > Cervezas, Tostada Kune Kune hop • echo • intense Regular price €2,50 EU…" at bounding box center [1022, 208] width 580 height 659
click at [918, 263] on strong "Kune Eco Craft Beer is a real gem for craft beer lovers and the environmentally…" at bounding box center [1013, 299] width 482 height 84
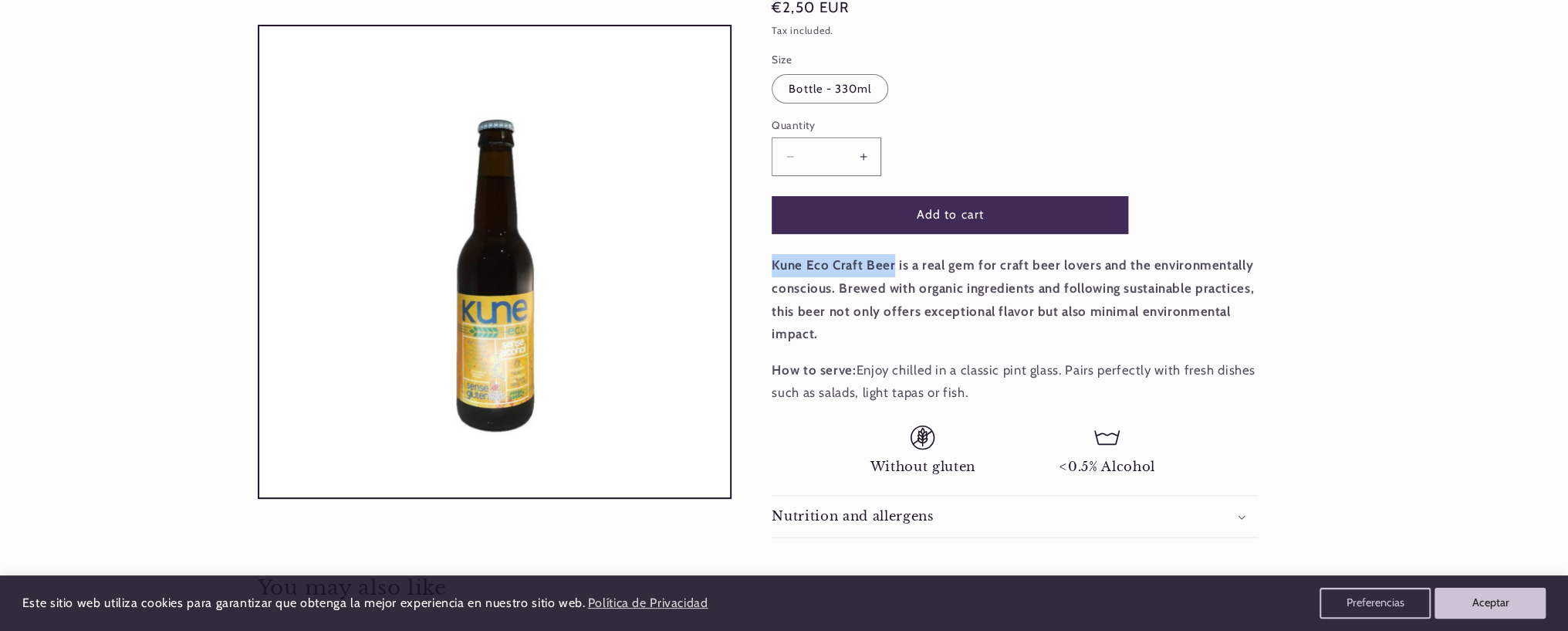
drag, startPoint x: 771, startPoint y: 265, endPoint x: 894, endPoint y: 266, distance: 123.0
click at [894, 266] on div "Beers > Cervezas, Tostada Kune Kune hop • echo • intense Regular price €2,50 EU…" at bounding box center [1022, 208] width 580 height 659
